Goal: Navigation & Orientation: Understand site structure

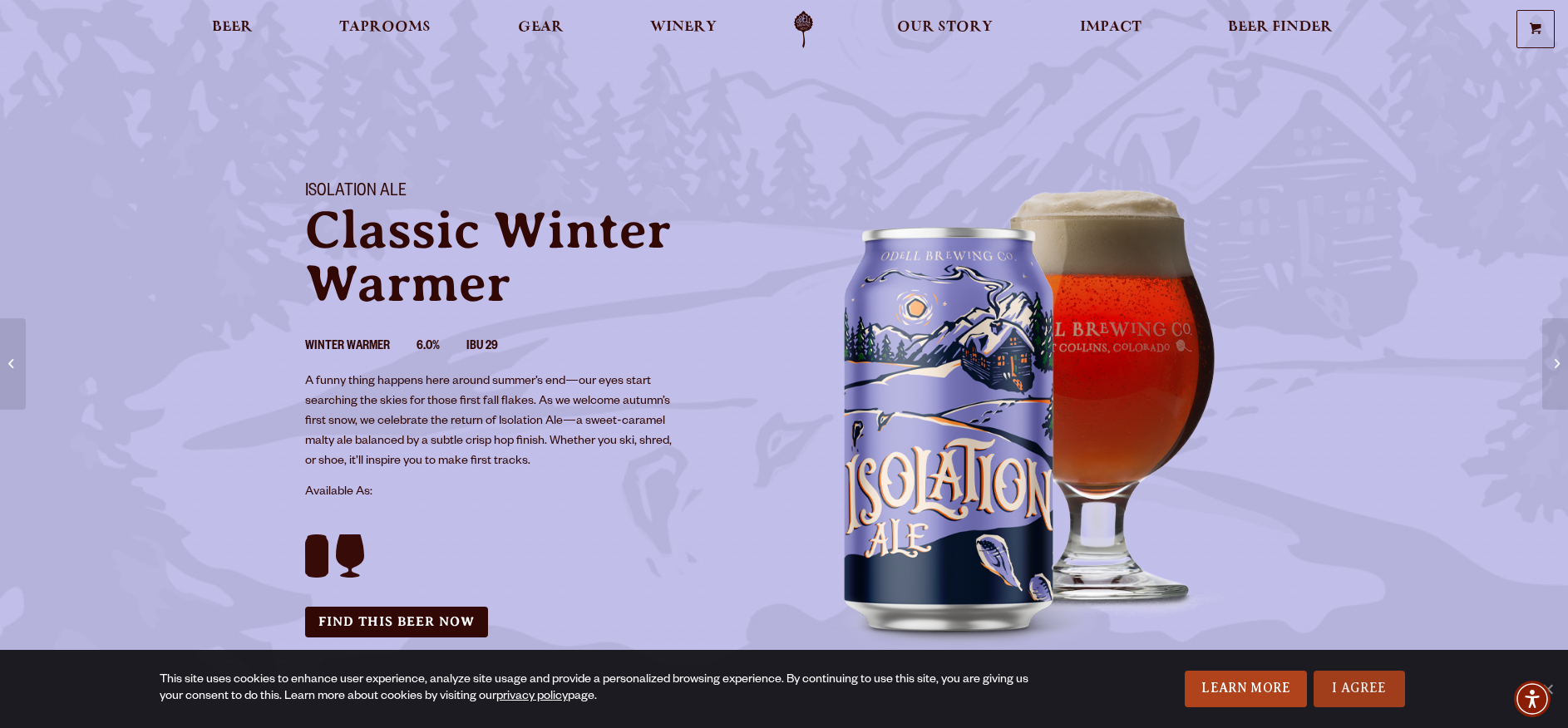
click at [1331, 695] on link "I Agree" at bounding box center [1360, 689] width 92 height 37
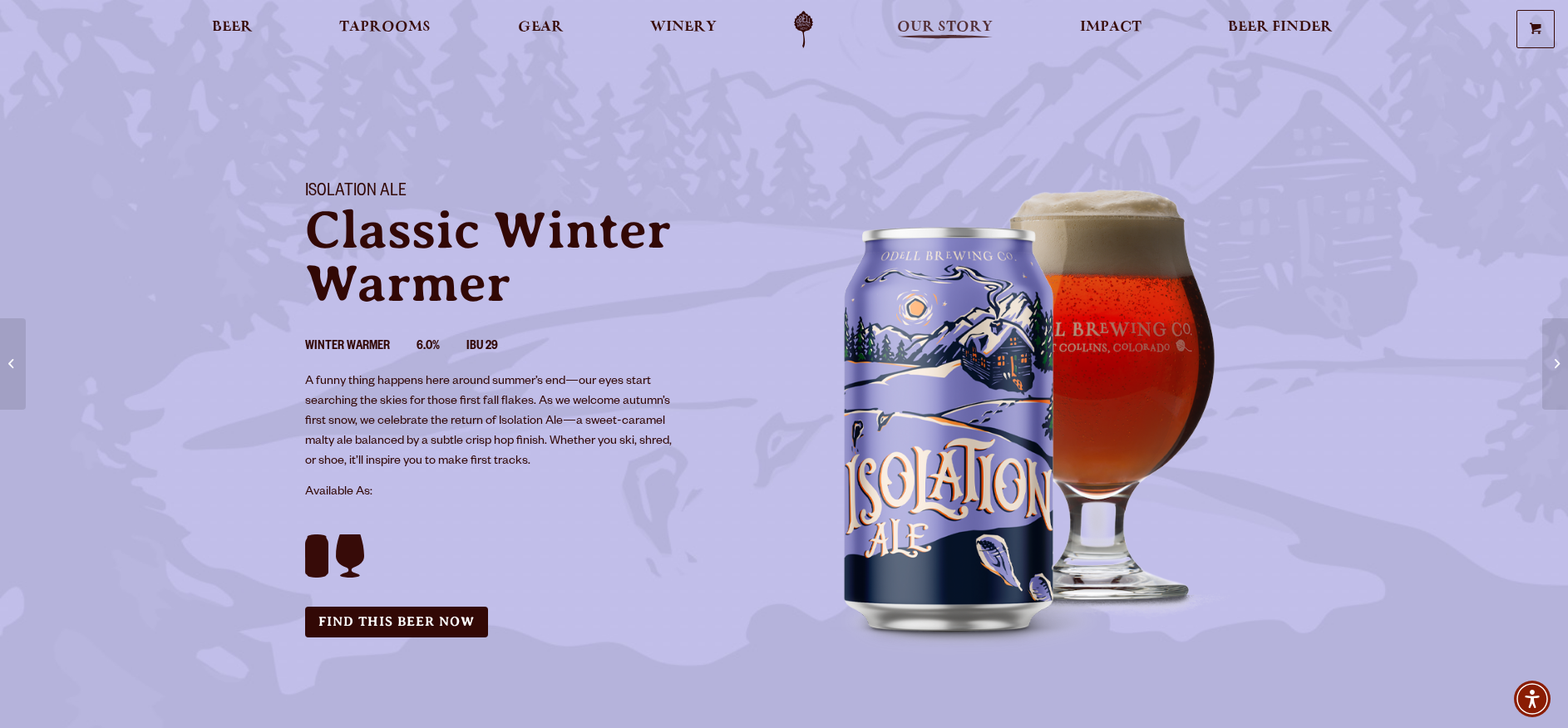
click at [910, 22] on span "Our Story" at bounding box center [945, 28] width 95 height 14
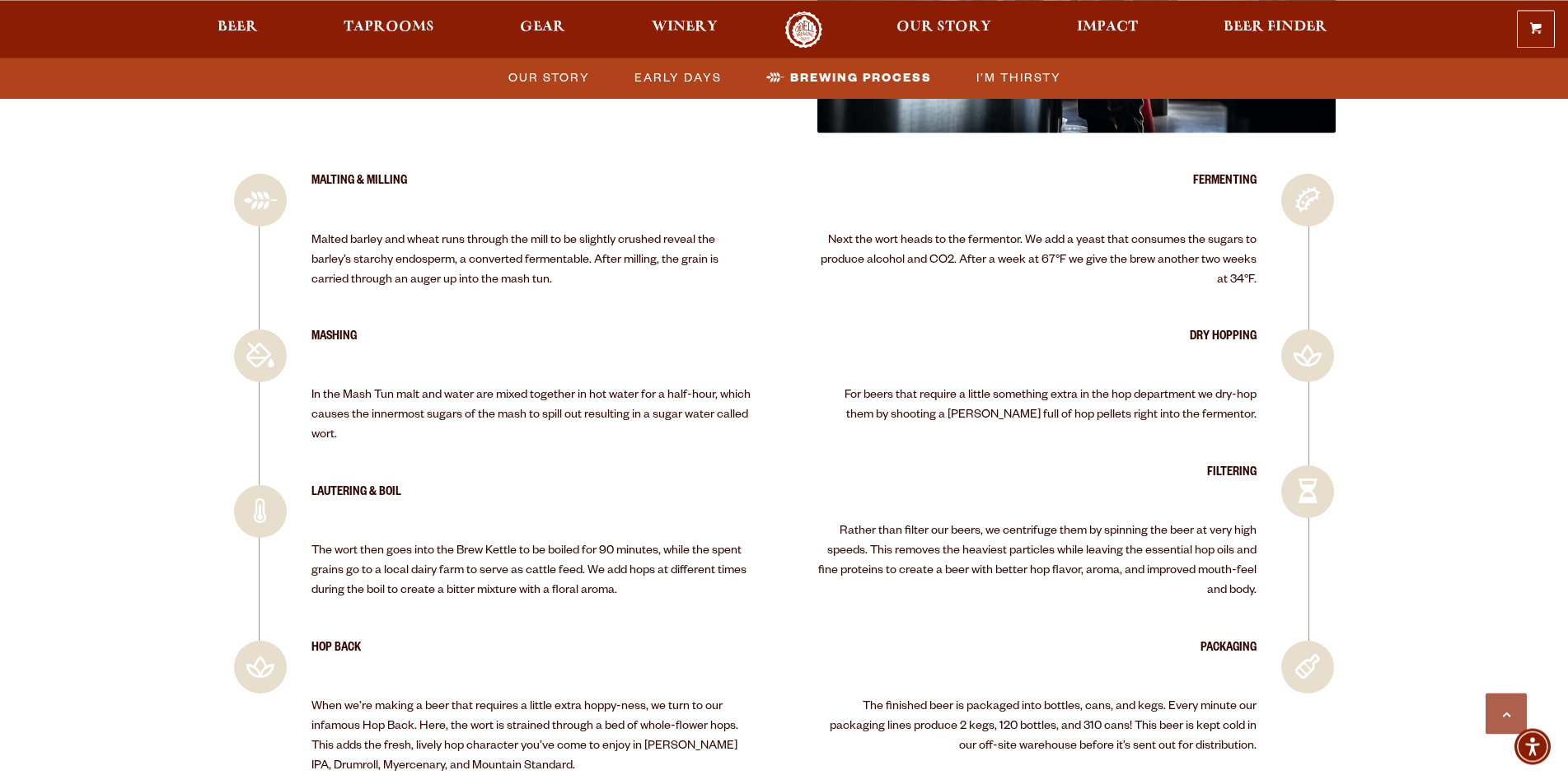
scroll to position [3163, 0]
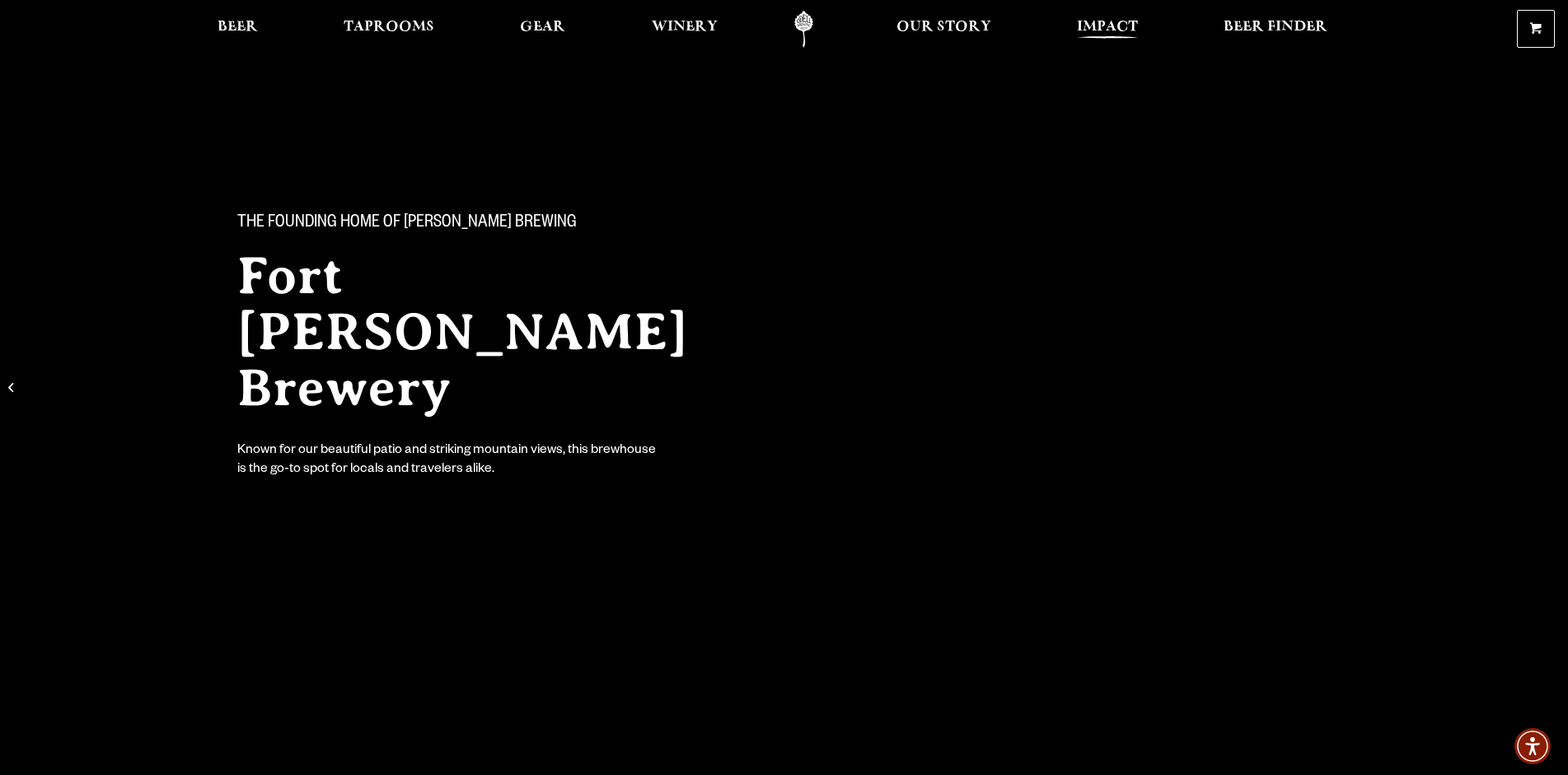
click at [1077, 25] on span "Impact" at bounding box center [1107, 27] width 61 height 14
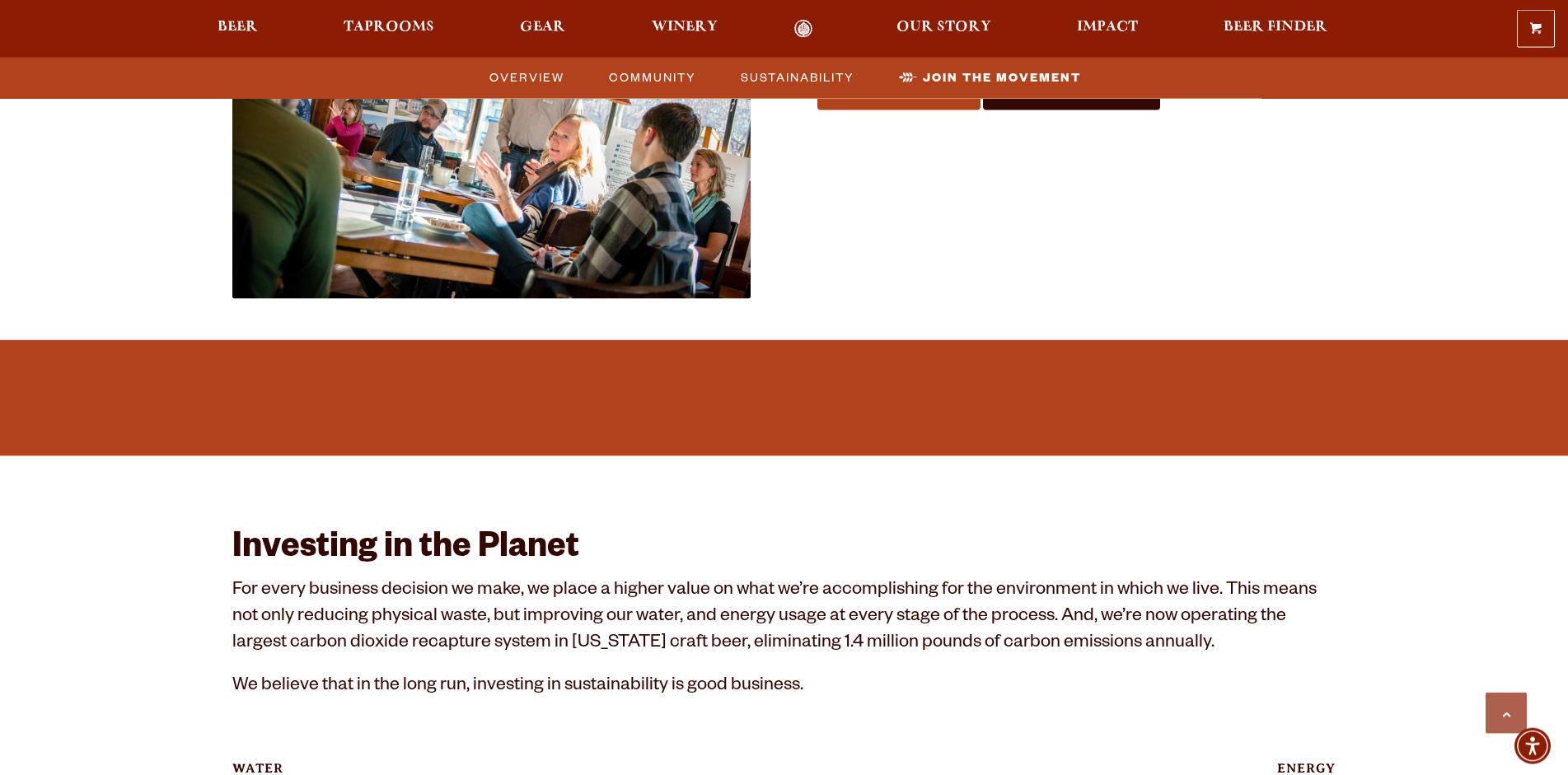
scroll to position [1818, 0]
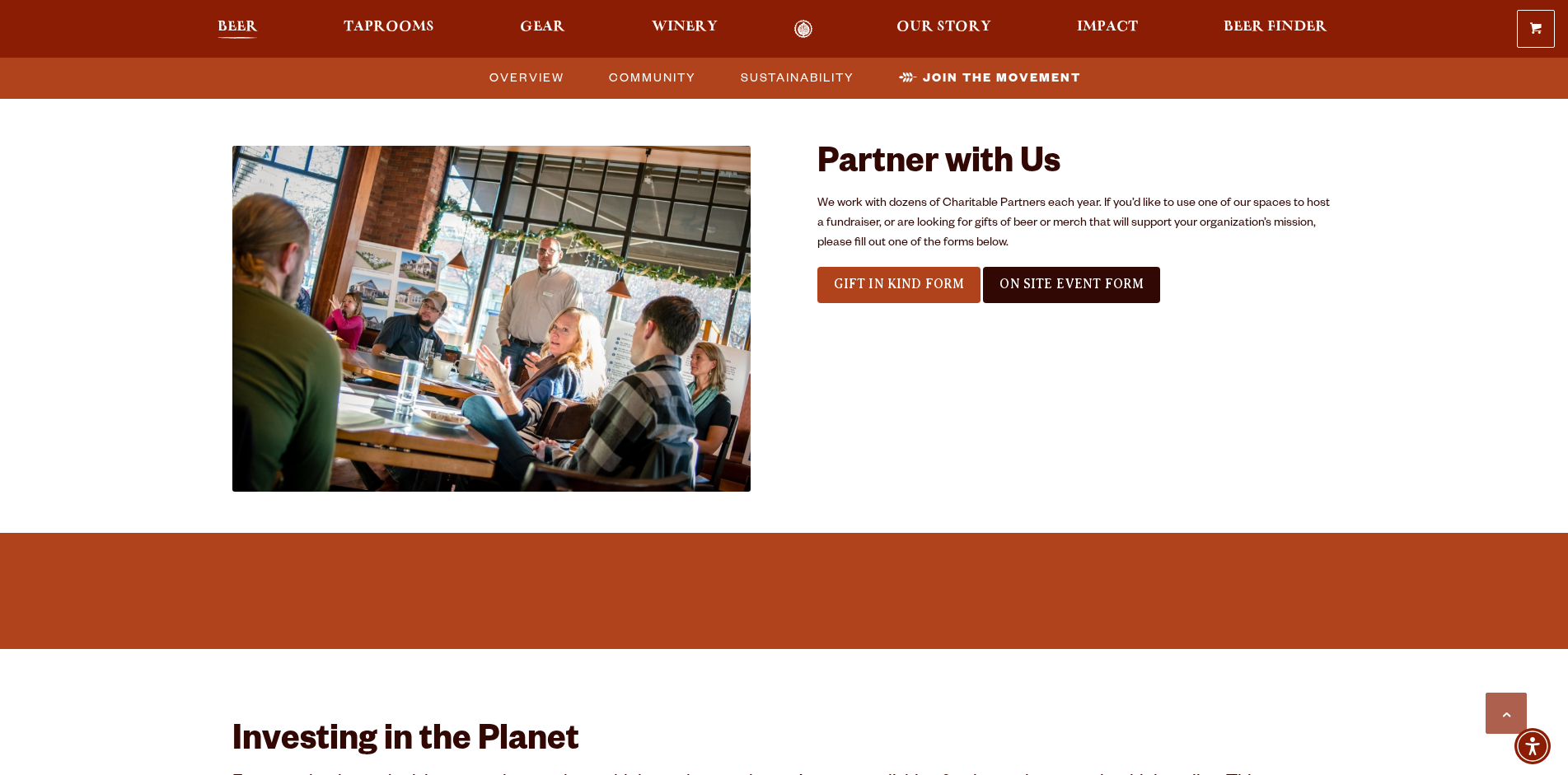
click at [258, 29] on span "Beer" at bounding box center [237, 27] width 40 height 14
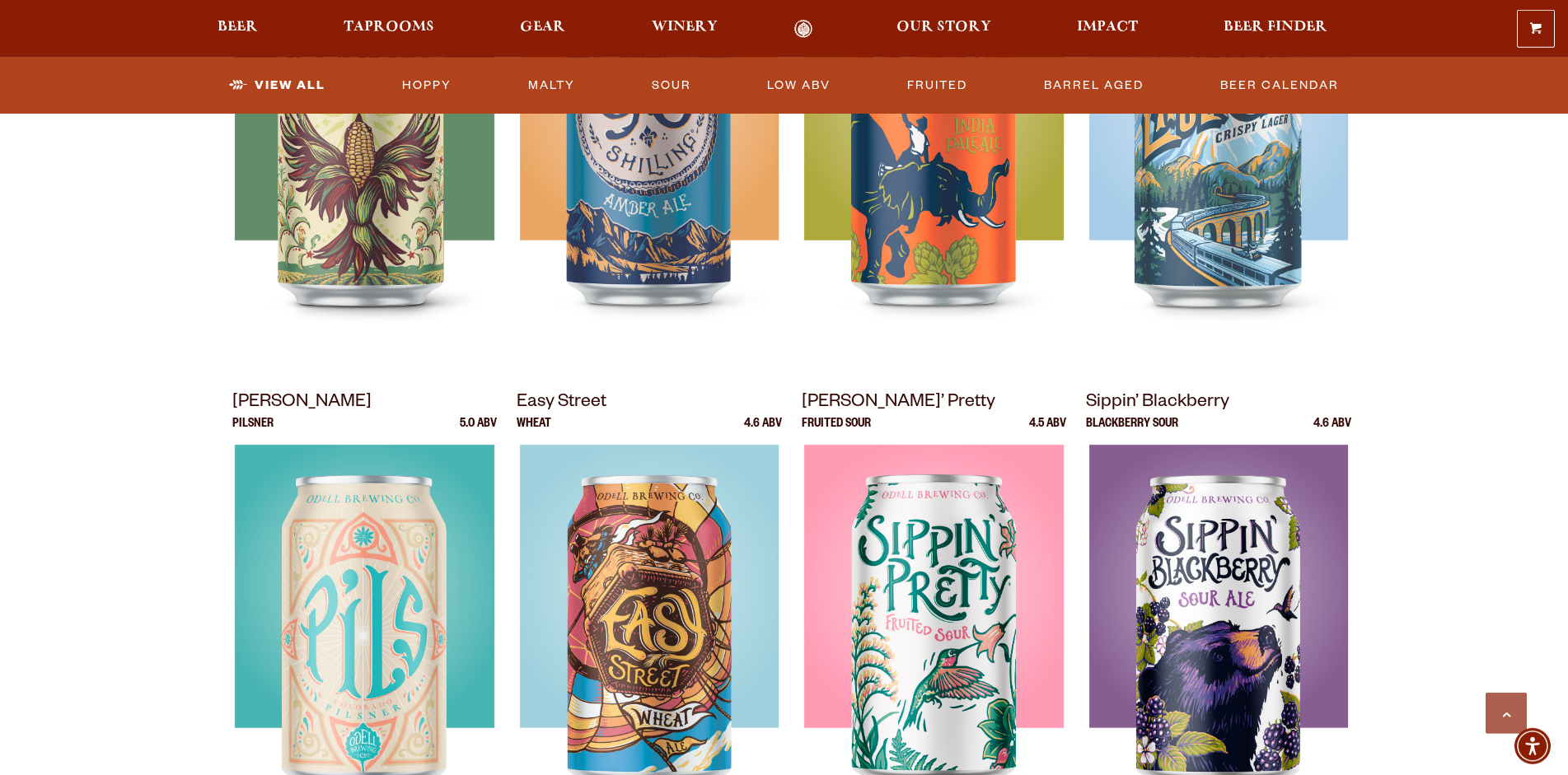
scroll to position [1028, 0]
